Goal: Navigation & Orientation: Find specific page/section

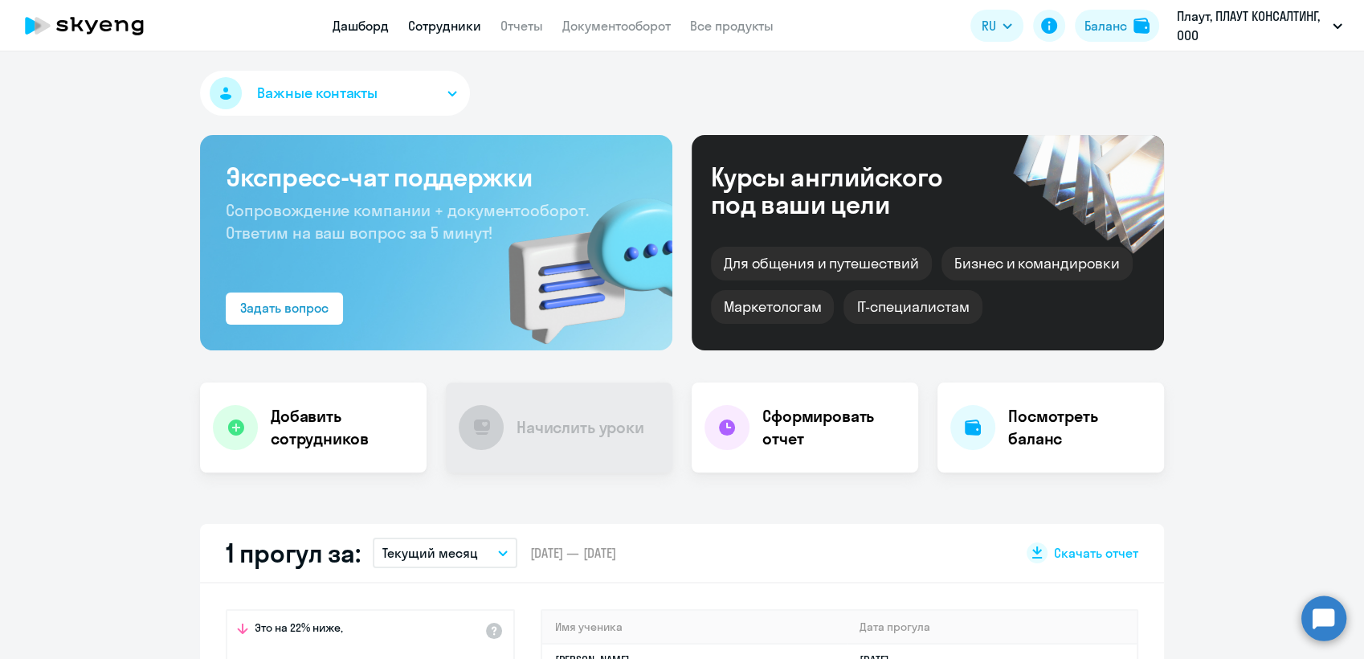
click at [446, 27] on link "Сотрудники" at bounding box center [444, 26] width 73 height 16
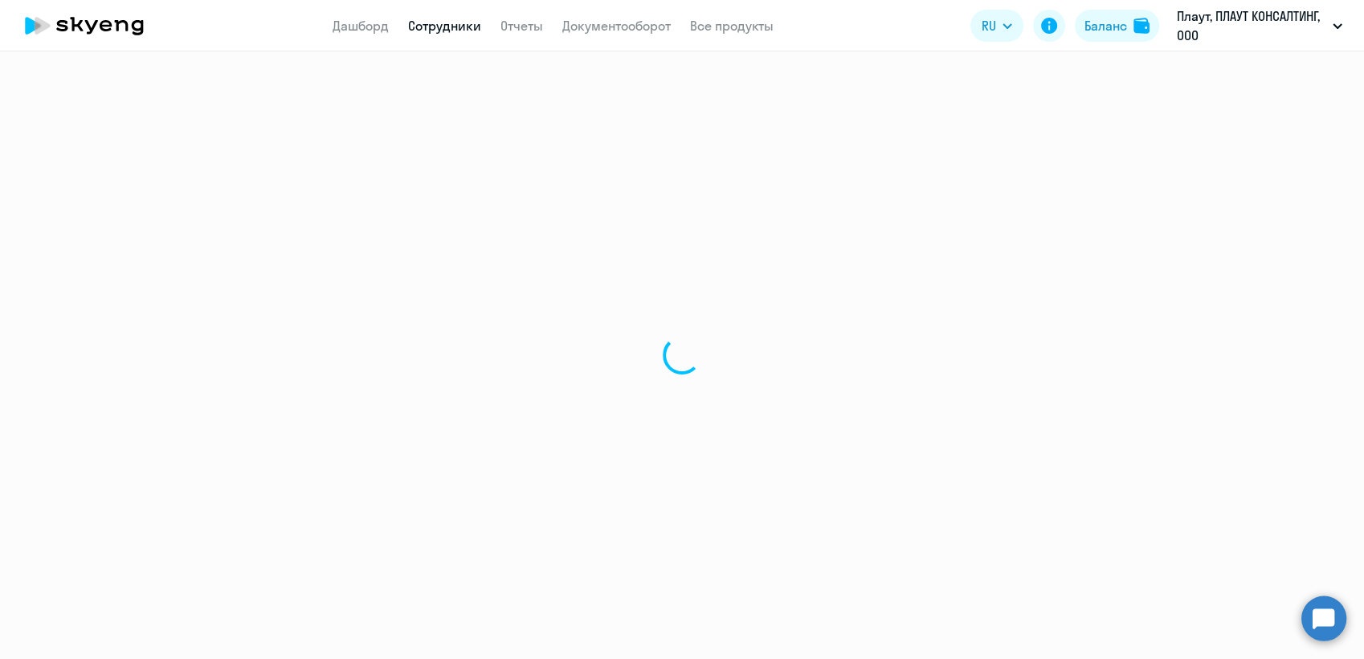
select select "30"
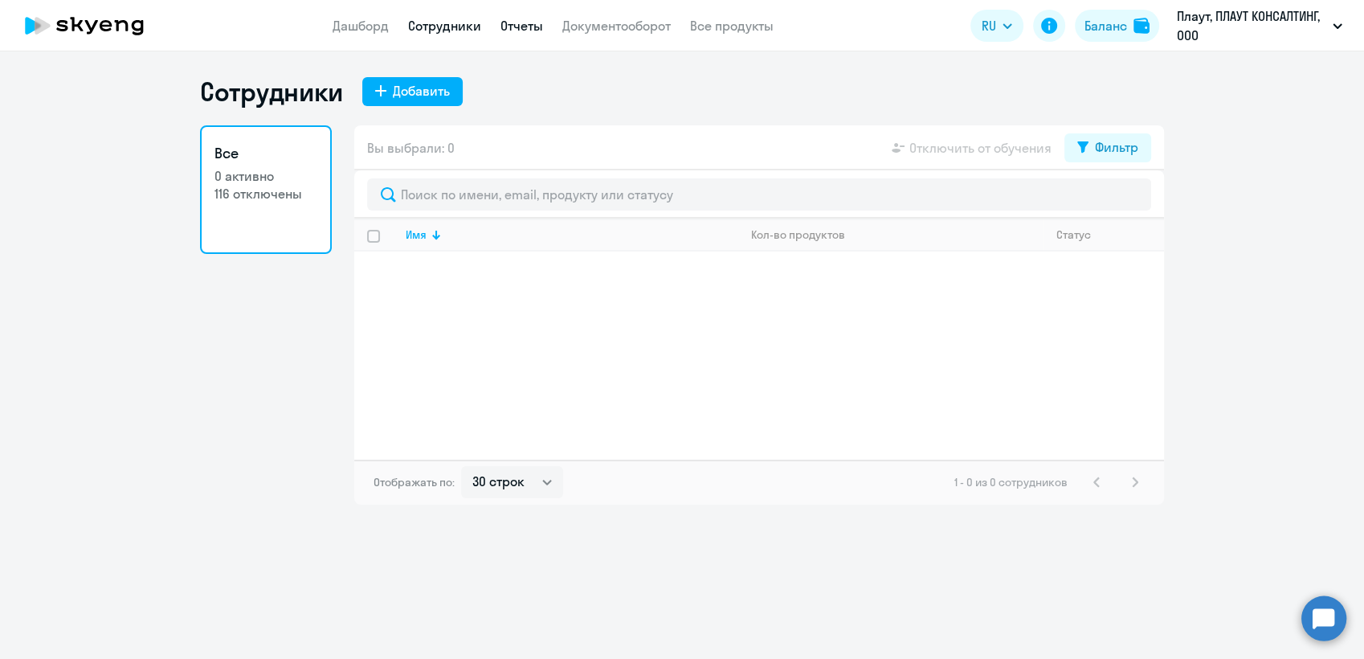
click at [526, 19] on link "Отчеты" at bounding box center [522, 26] width 43 height 16
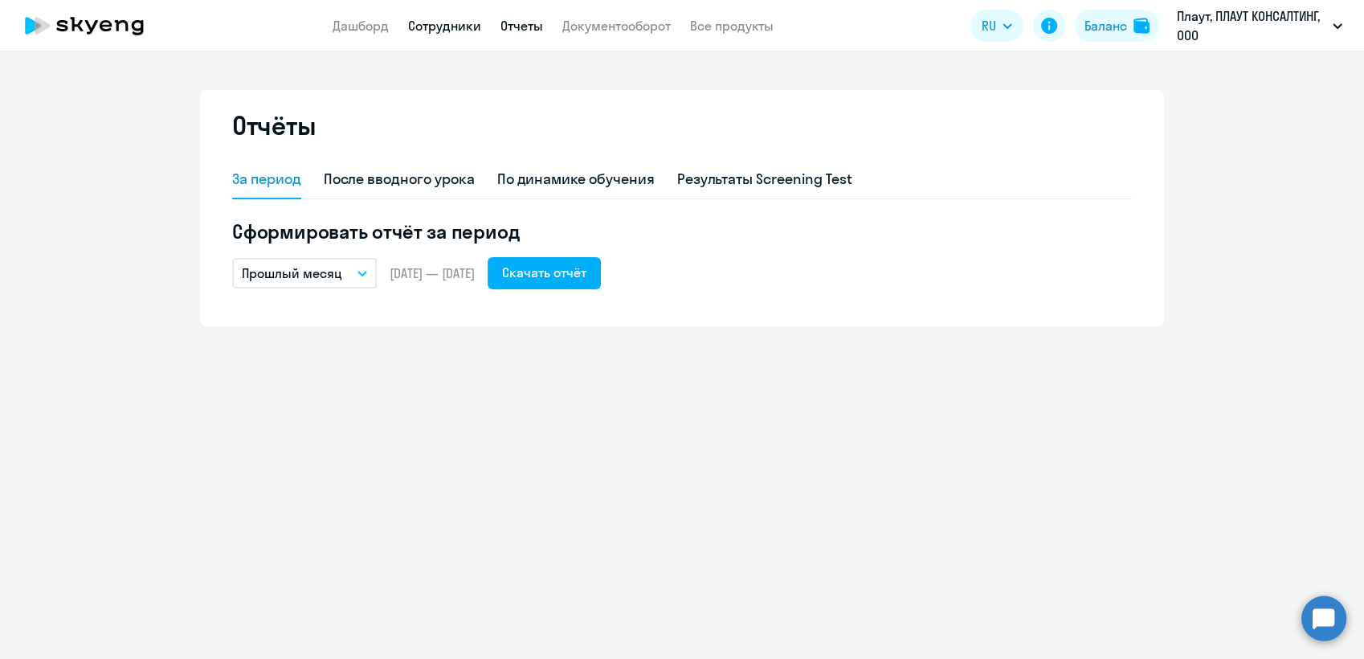
click at [428, 20] on link "Сотрудники" at bounding box center [444, 26] width 73 height 16
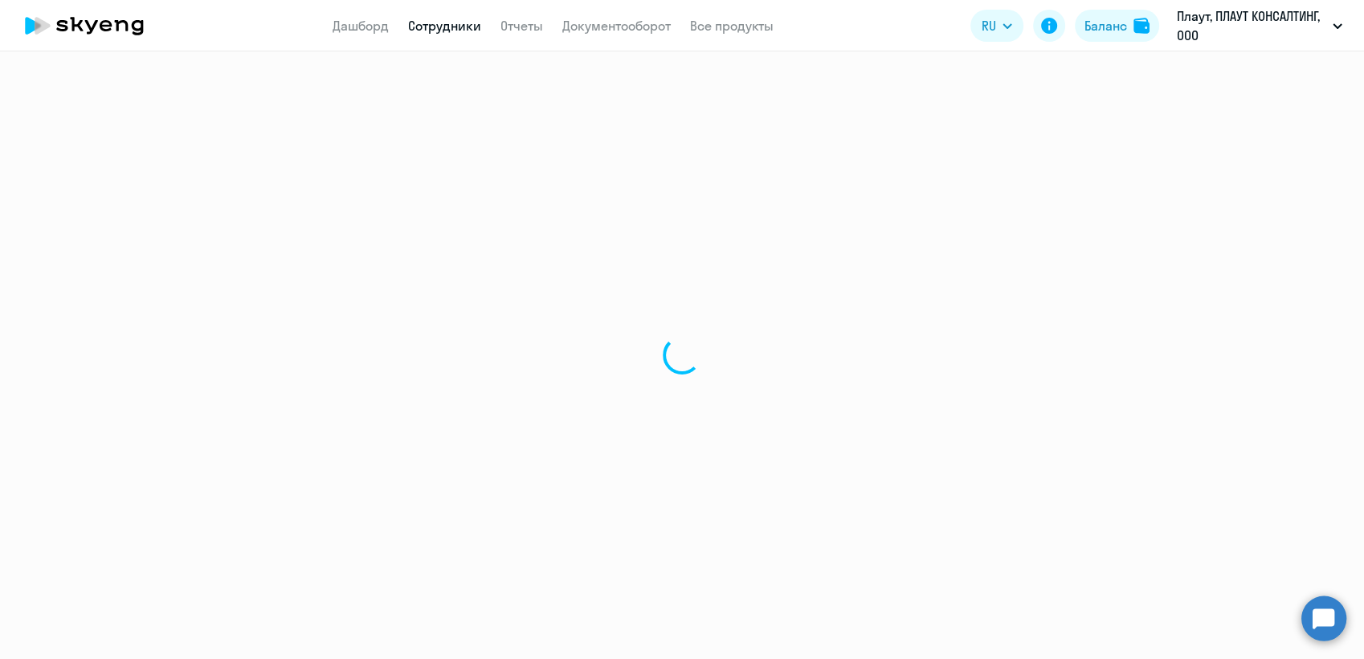
select select "30"
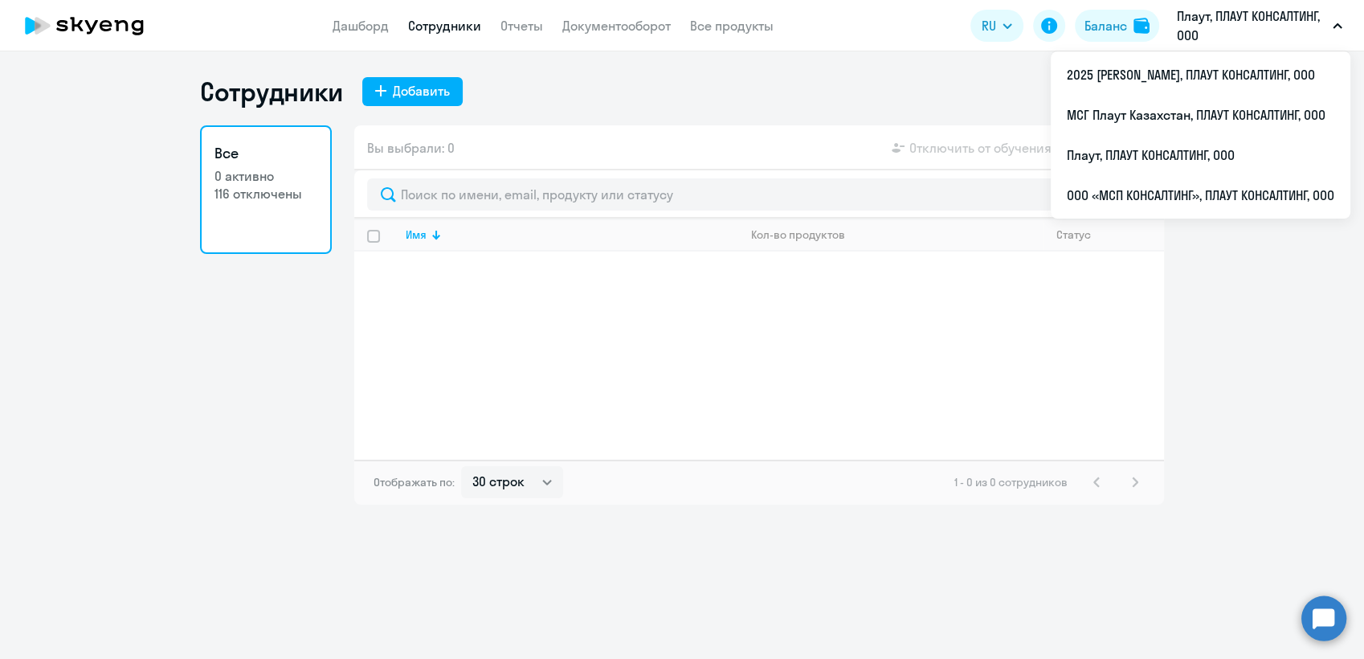
click at [1340, 25] on icon "button" at bounding box center [1338, 26] width 10 height 6
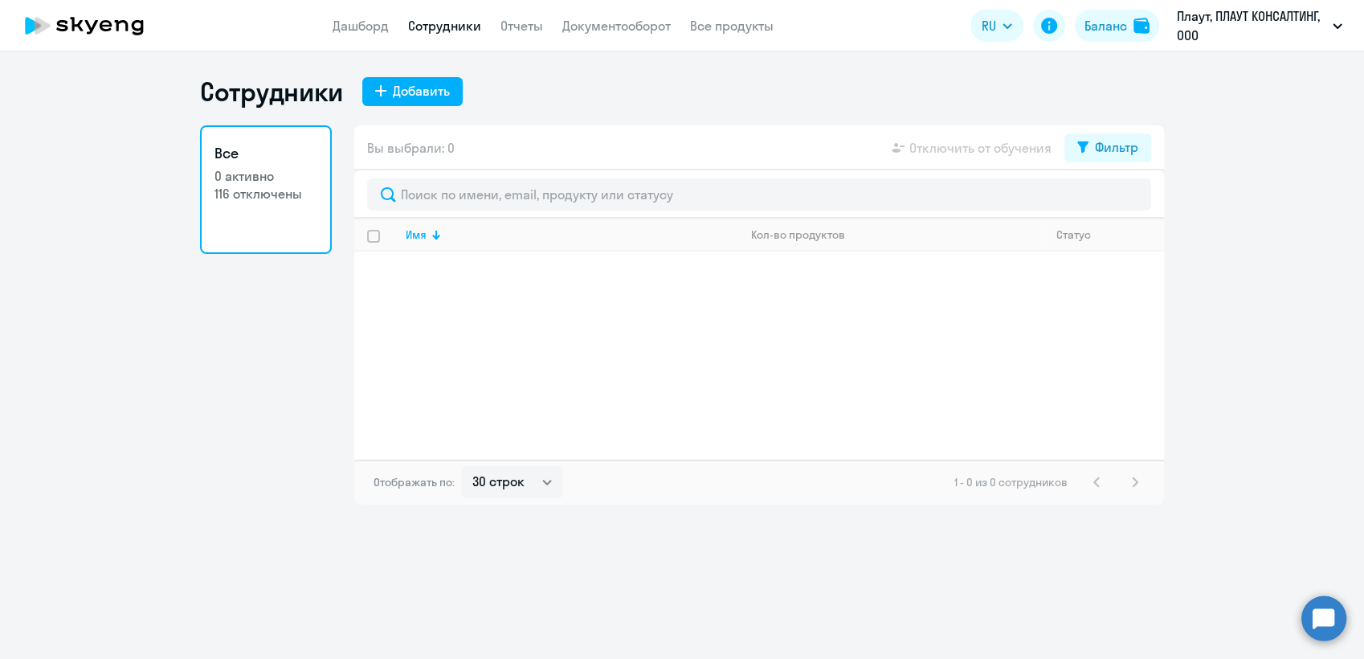
click at [1340, 25] on icon "button" at bounding box center [1338, 26] width 8 height 4
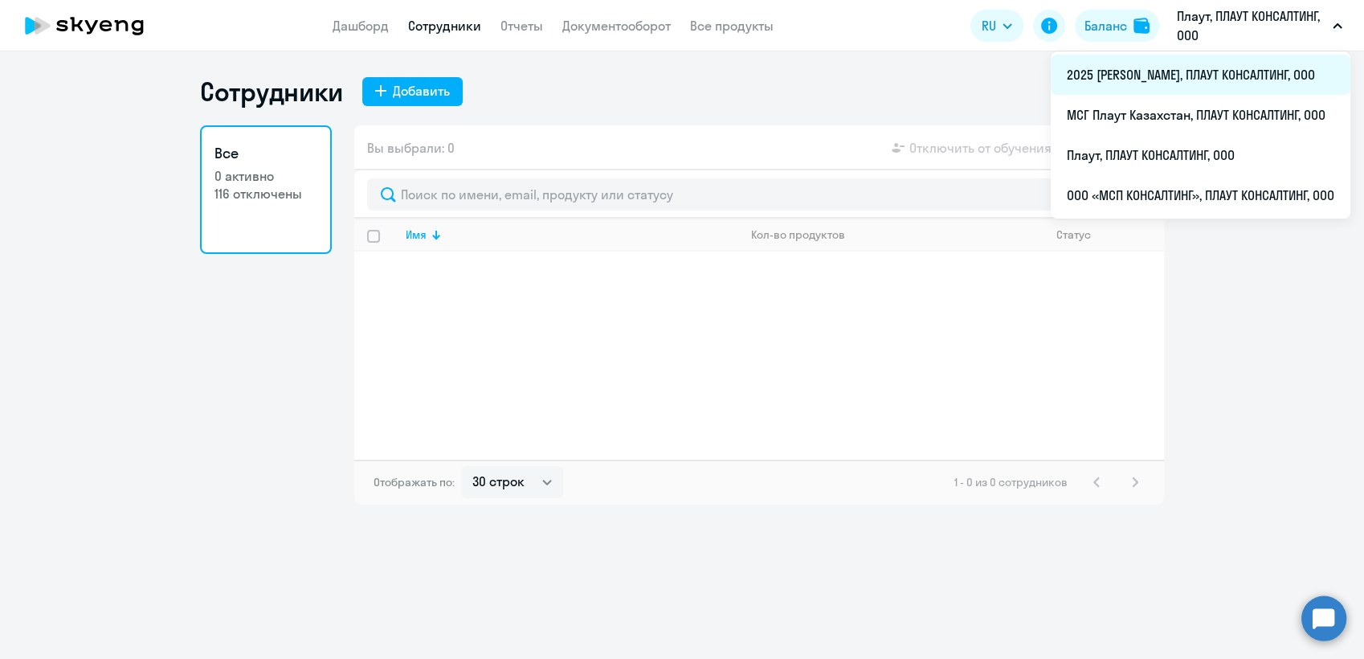
click at [1221, 72] on li "2025 [PERSON_NAME], ПЛАУТ КОНСАЛТИНГ, ООО" at bounding box center [1201, 75] width 300 height 40
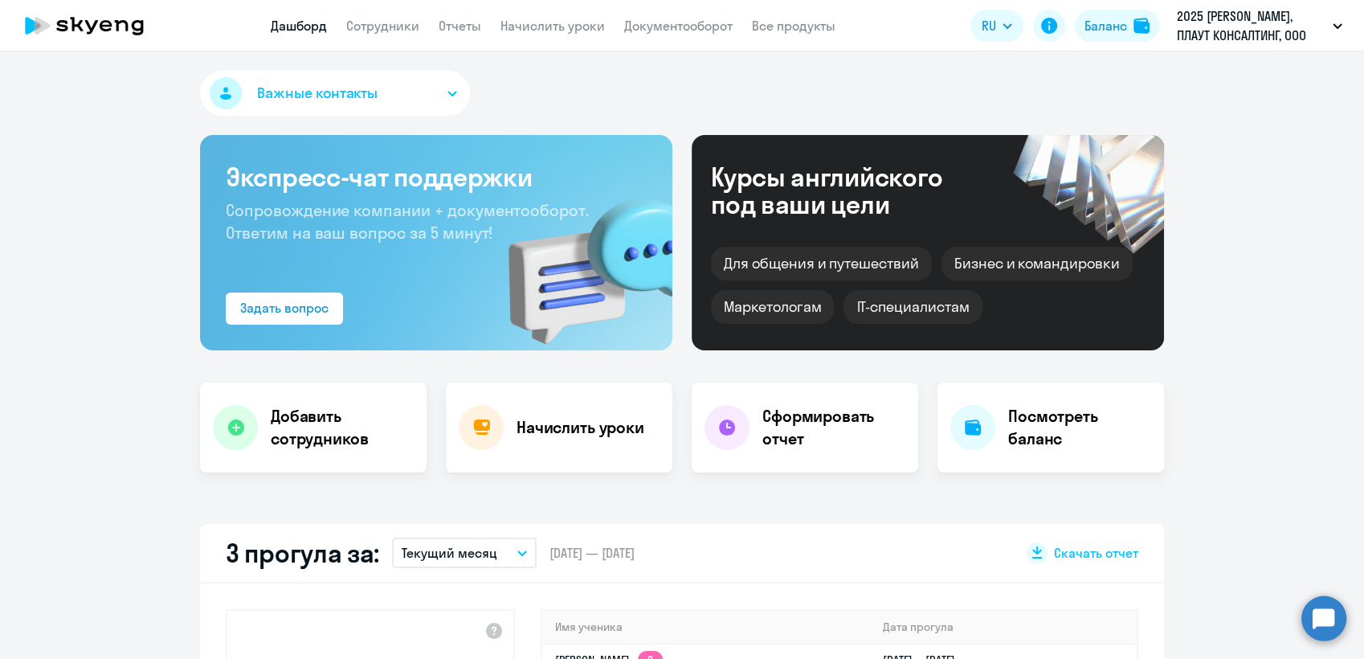
scroll to position [268, 0]
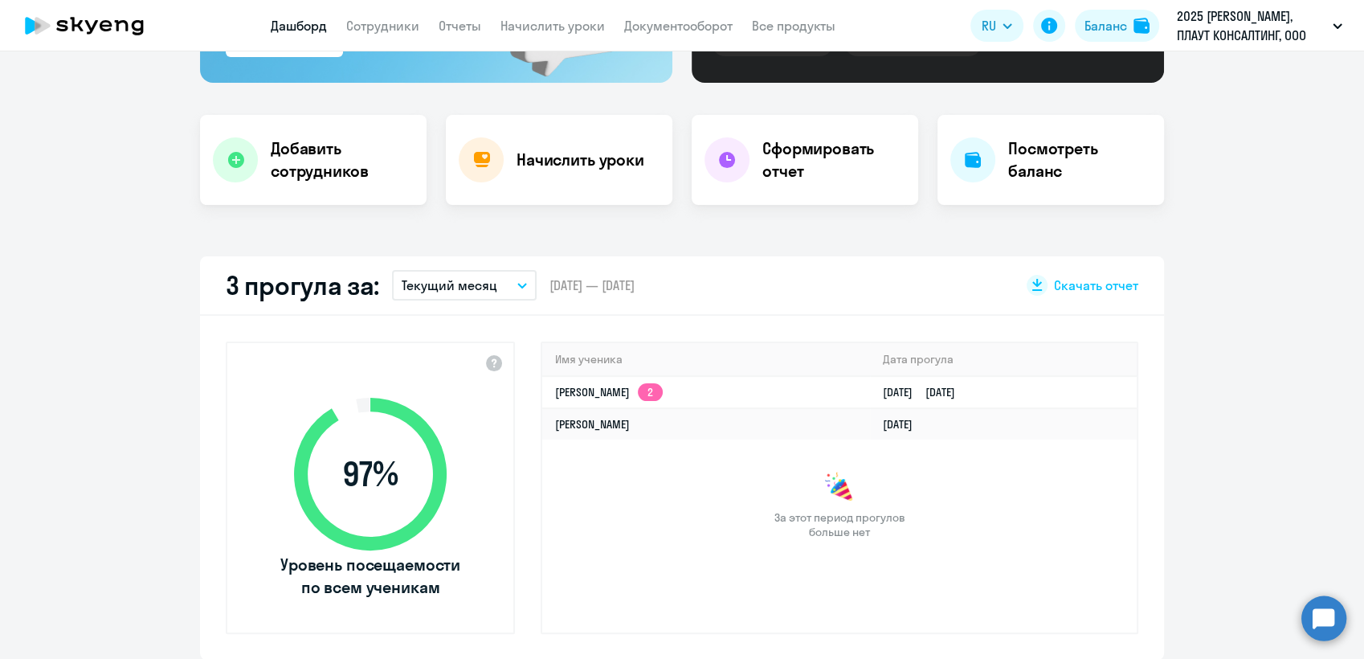
select select "30"
click at [381, 25] on link "Сотрудники" at bounding box center [382, 26] width 73 height 16
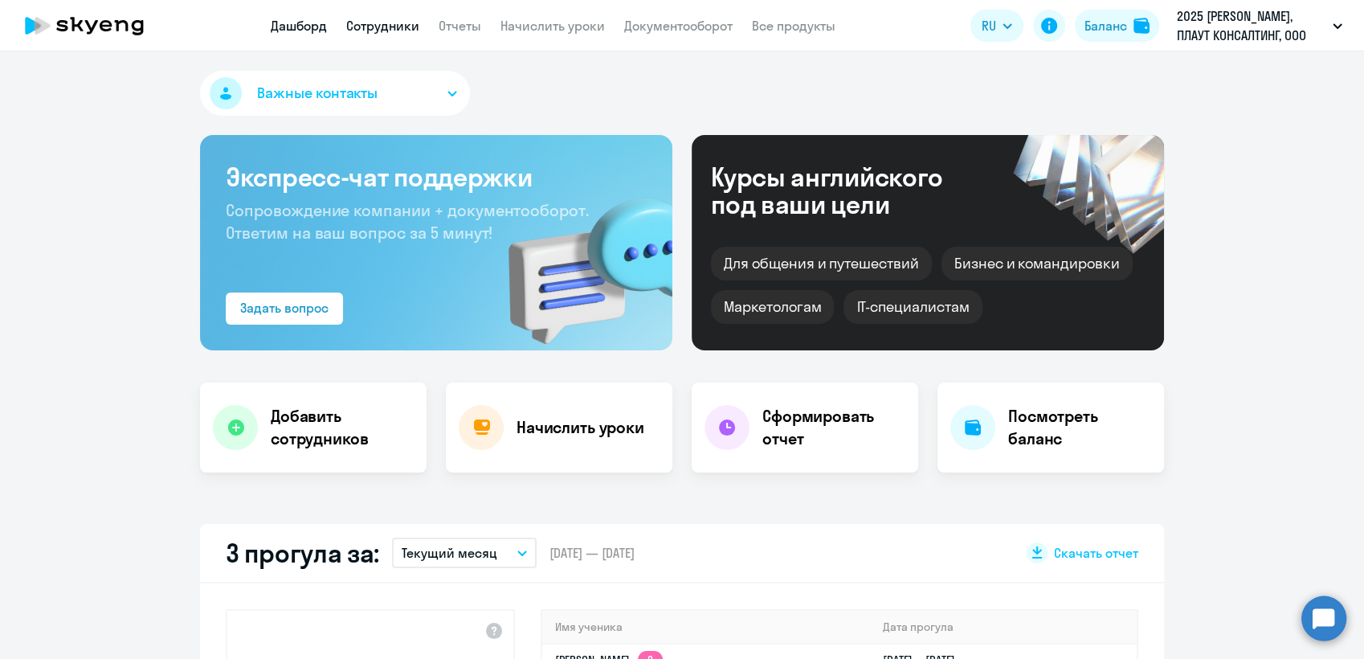
select select "30"
